Goal: Use online tool/utility: Utilize a website feature to perform a specific function

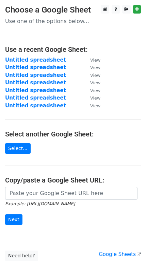
click at [38, 182] on main "Choose a Google Sheet Use one of the options below... Use a recent Google Sheet…" at bounding box center [73, 133] width 146 height 256
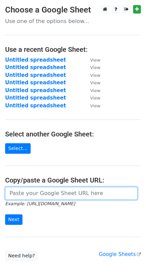
click at [37, 187] on input "url" at bounding box center [71, 193] width 132 height 13
paste input "[URL][DOMAIN_NAME]"
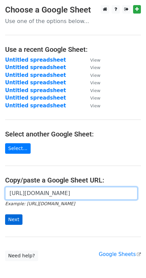
type input "[URL][DOMAIN_NAME]"
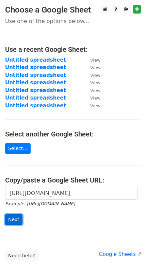
click at [12, 215] on input "Next" at bounding box center [13, 220] width 17 height 11
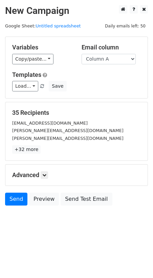
click at [8, 175] on form "Variables Copy/paste... {{Column A}} Email column Column A Templates Load... No…" at bounding box center [76, 123] width 143 height 173
click at [10, 193] on link "Send" at bounding box center [16, 199] width 22 height 13
